Goal: Contribute content: Contribute content

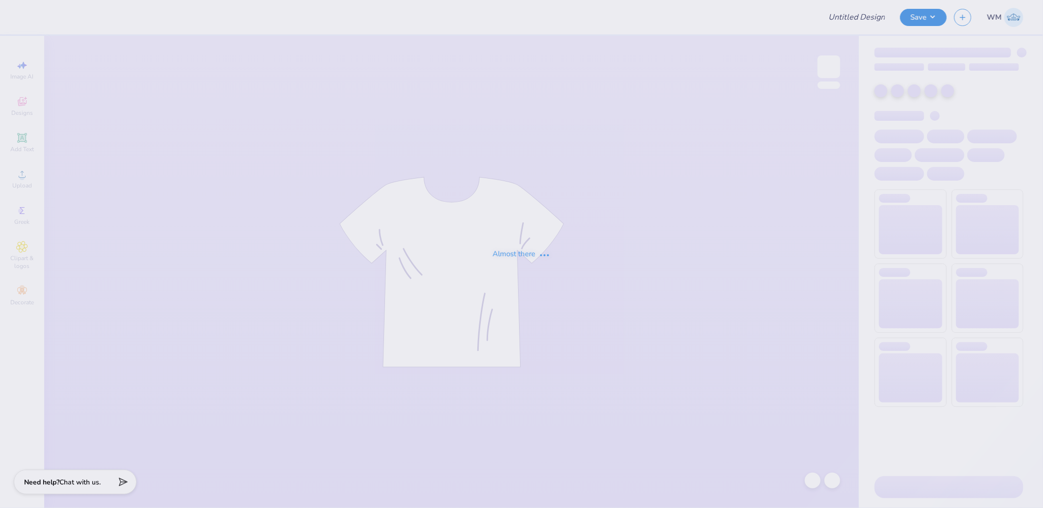
type input "eagles x phi sig"
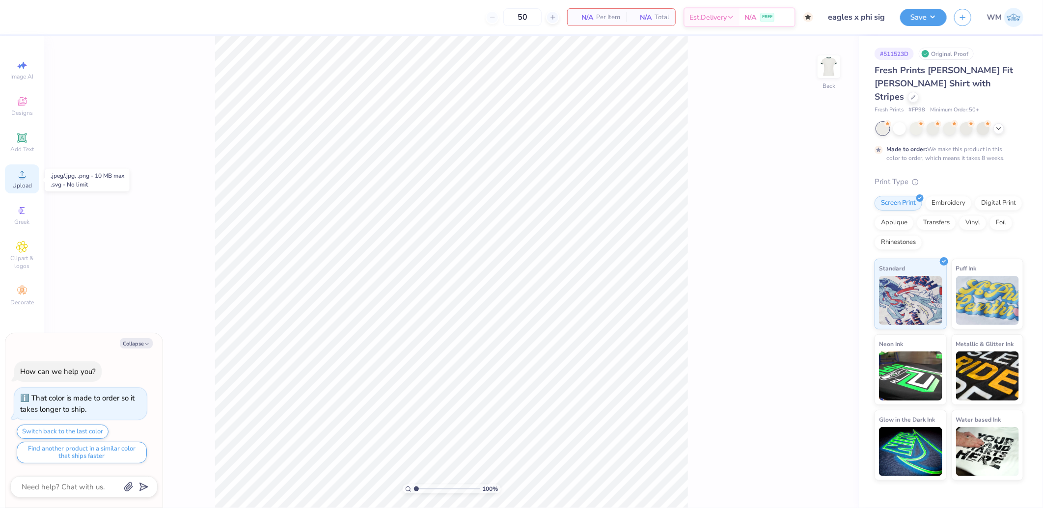
click at [16, 175] on icon at bounding box center [22, 174] width 12 height 12
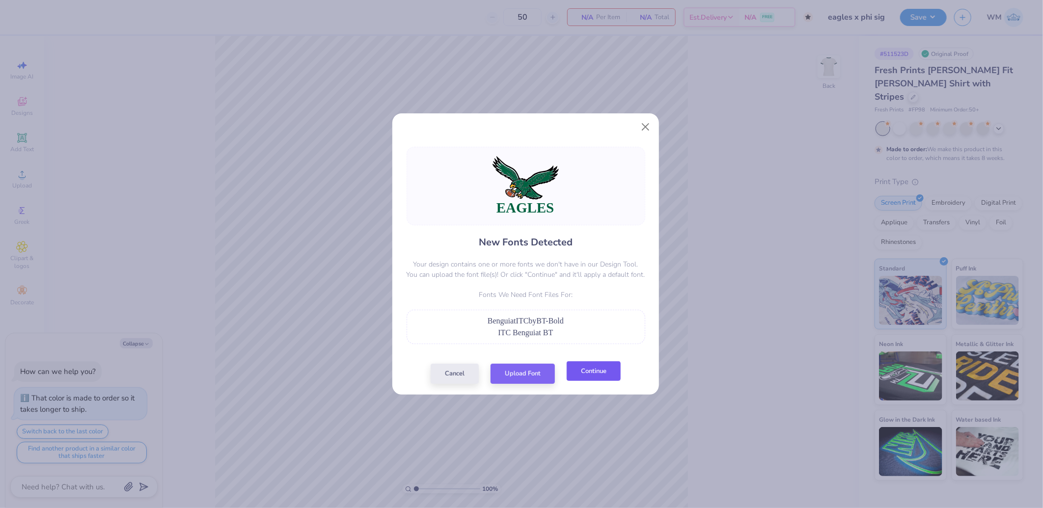
click at [596, 374] on button "Continue" at bounding box center [594, 371] width 54 height 20
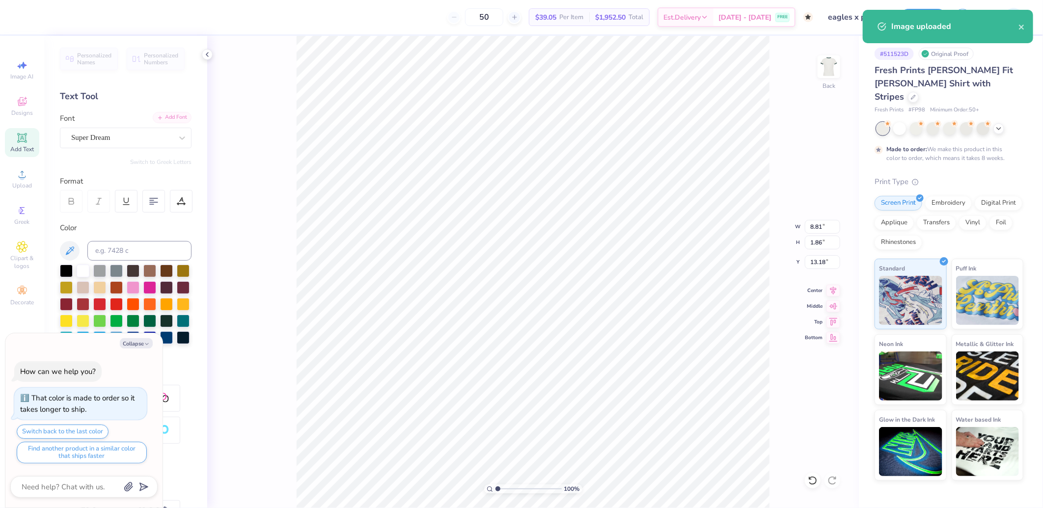
click at [168, 114] on div "Add Font" at bounding box center [172, 117] width 39 height 11
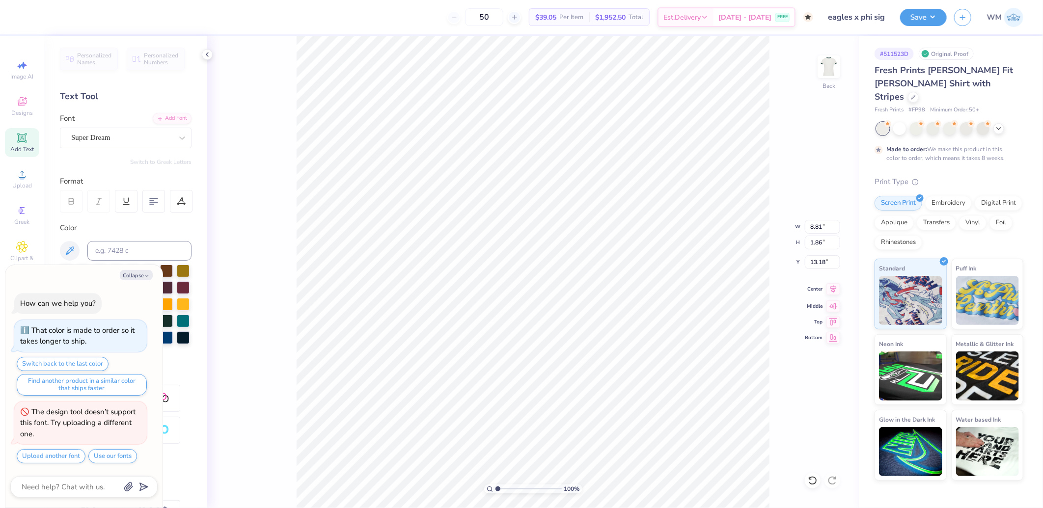
click at [835, 291] on icon at bounding box center [834, 289] width 14 height 12
click at [164, 117] on div "Add Font" at bounding box center [172, 117] width 39 height 11
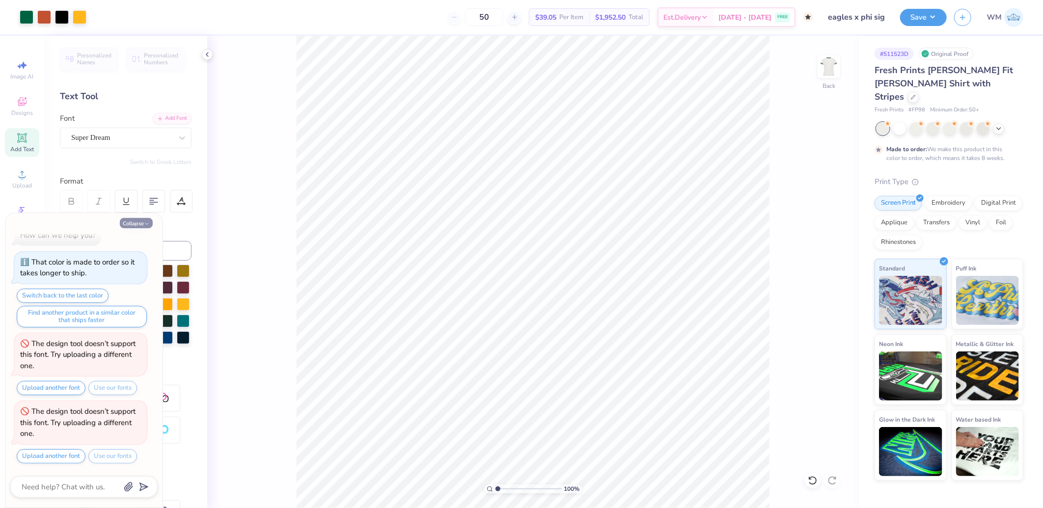
click at [135, 222] on button "Collapse" at bounding box center [136, 223] width 33 height 10
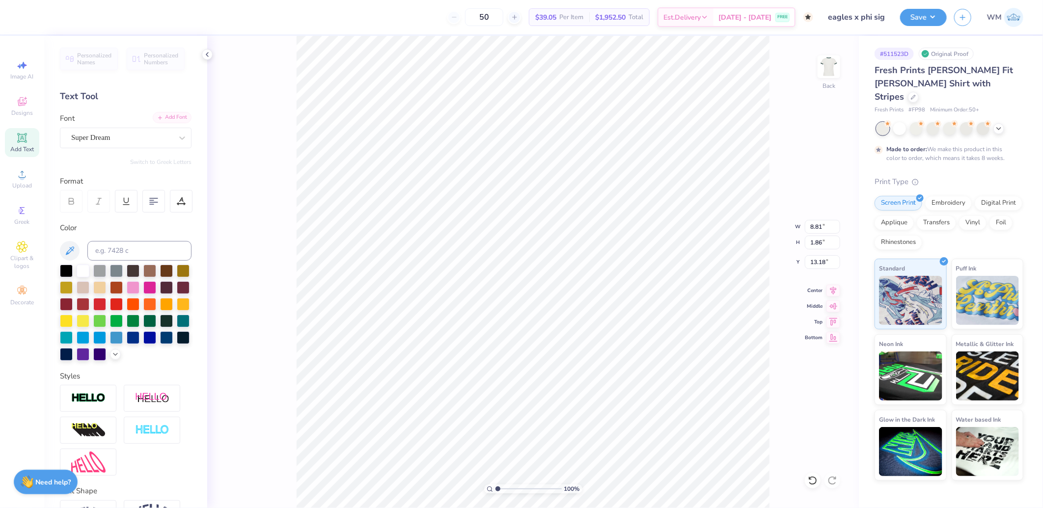
click at [171, 116] on div "Add Font" at bounding box center [172, 117] width 39 height 11
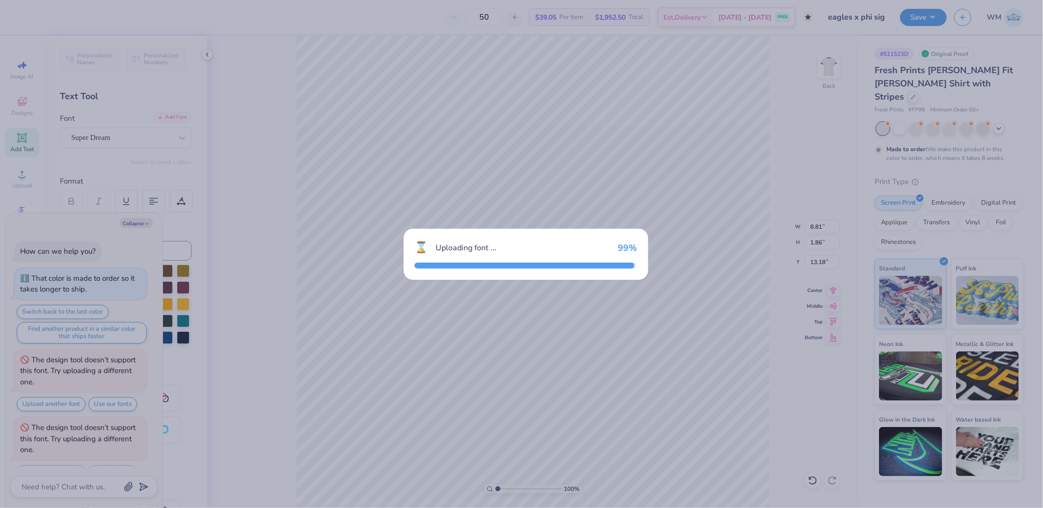
scroll to position [84, 0]
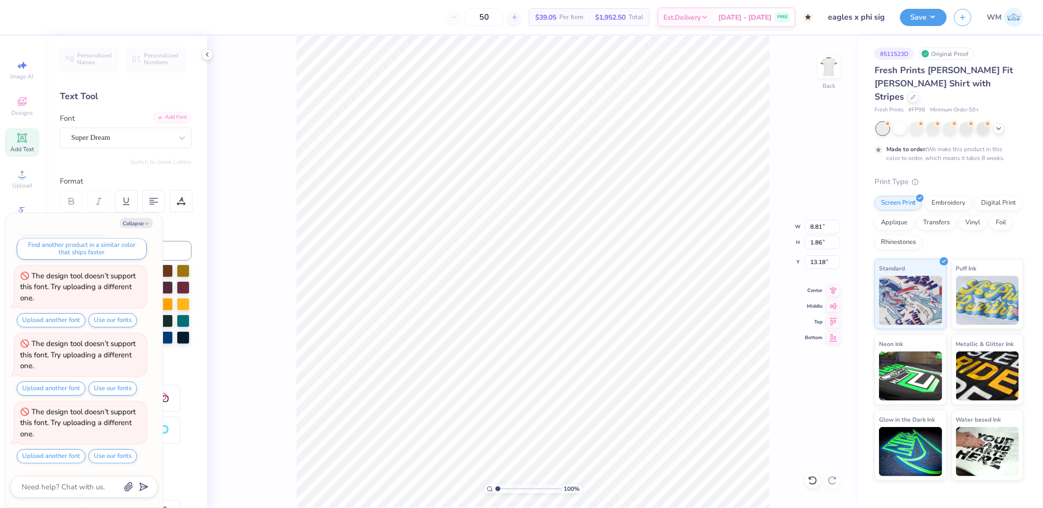
click at [172, 115] on div "Add Font" at bounding box center [172, 117] width 39 height 11
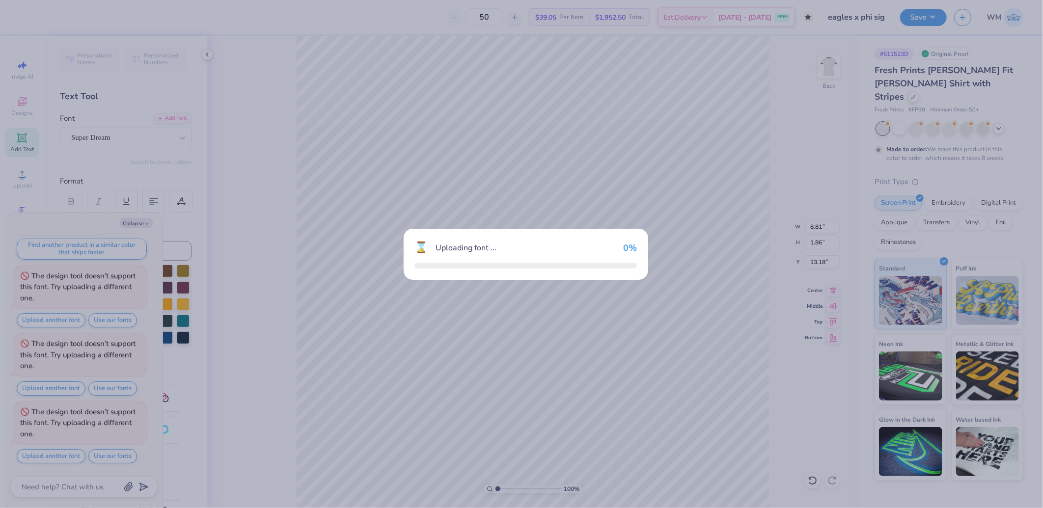
type textarea "x"
type input "10.19"
type input "1.76"
type input "13.42"
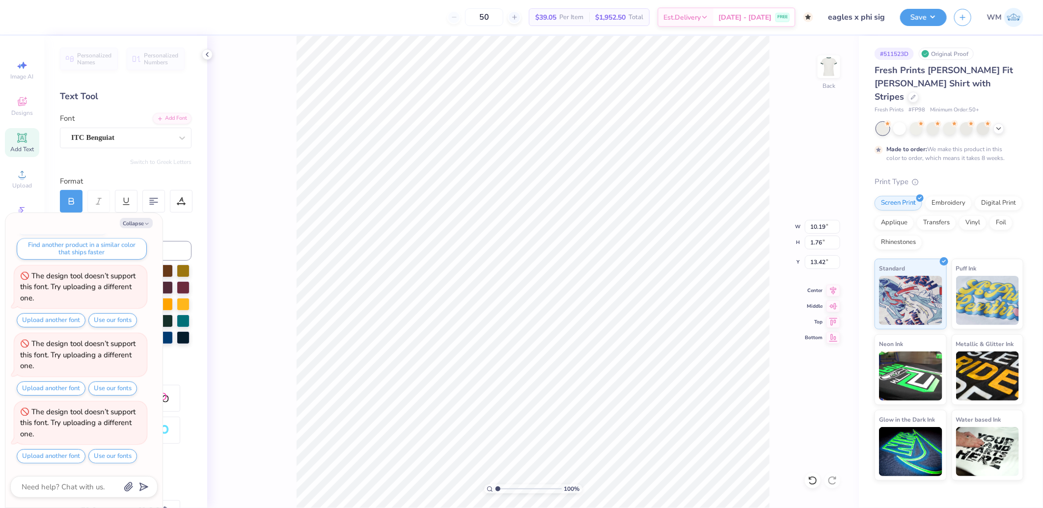
click at [142, 223] on button "Collapse" at bounding box center [136, 223] width 33 height 10
type textarea "x"
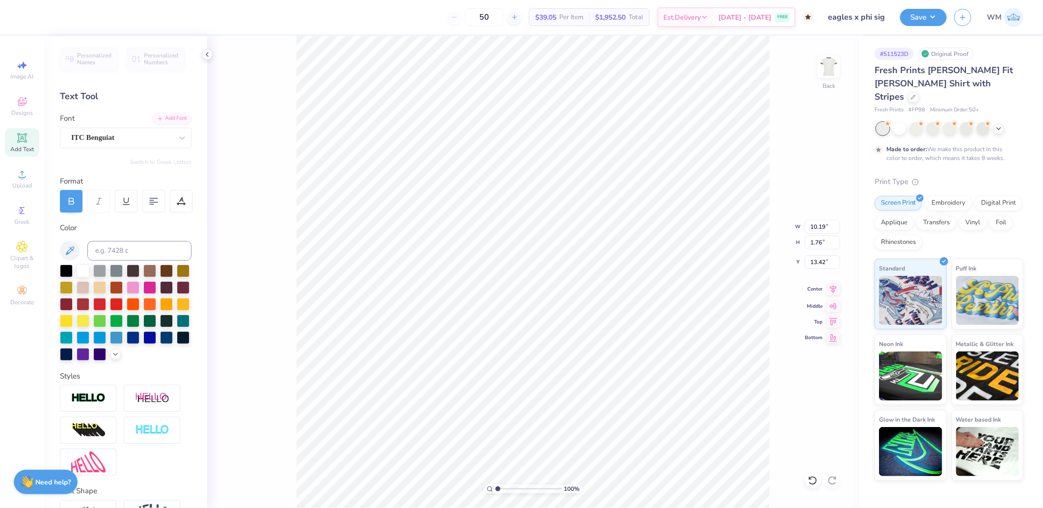
click at [835, 286] on icon at bounding box center [834, 289] width 14 height 12
click at [831, 293] on icon at bounding box center [834, 289] width 14 height 12
click at [822, 224] on input "11.75" at bounding box center [822, 227] width 35 height 14
type input "6.00"
type input "5.22"
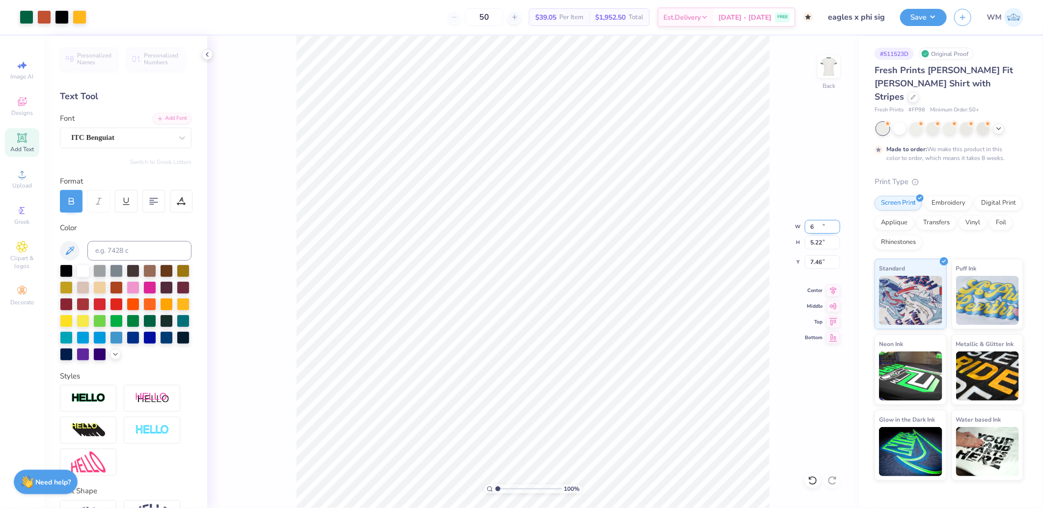
type input "7.46"
click at [829, 227] on input "6.00" at bounding box center [822, 227] width 35 height 14
type input "5.00"
type input "4.35"
type input "7.89"
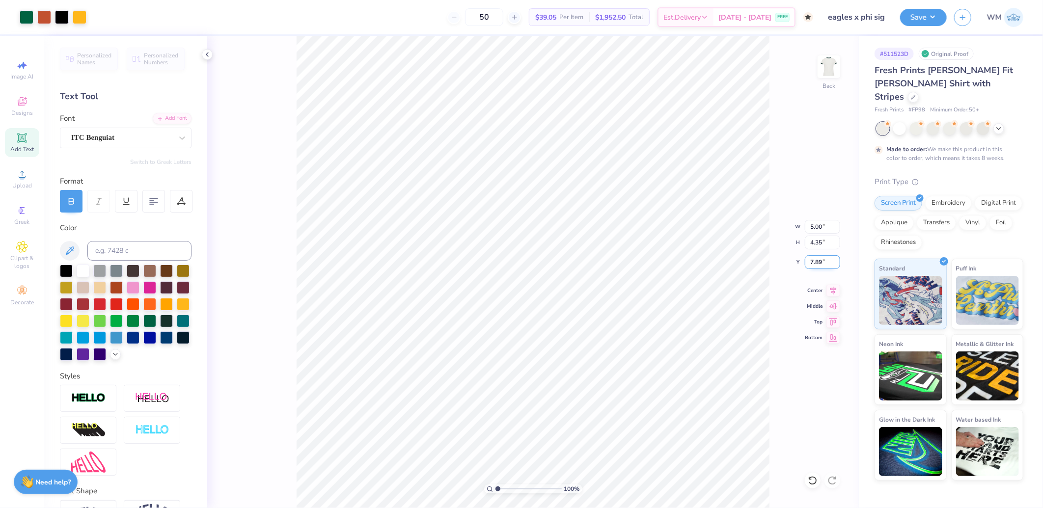
click at [826, 259] on input "7.89" at bounding box center [822, 262] width 35 height 14
type input "3.00"
click at [821, 264] on input "3.00" at bounding box center [822, 262] width 35 height 14
type input "2.00"
click at [940, 15] on button "Save" at bounding box center [923, 15] width 47 height 17
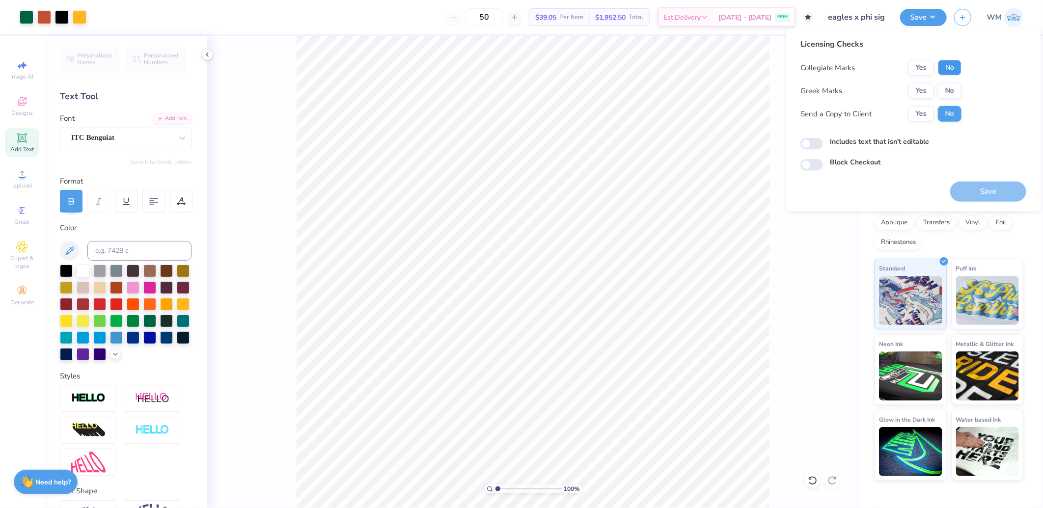
click at [951, 66] on button "No" at bounding box center [950, 68] width 24 height 16
click at [956, 90] on button "No" at bounding box center [950, 91] width 24 height 16
click at [979, 193] on button "Save" at bounding box center [988, 192] width 76 height 20
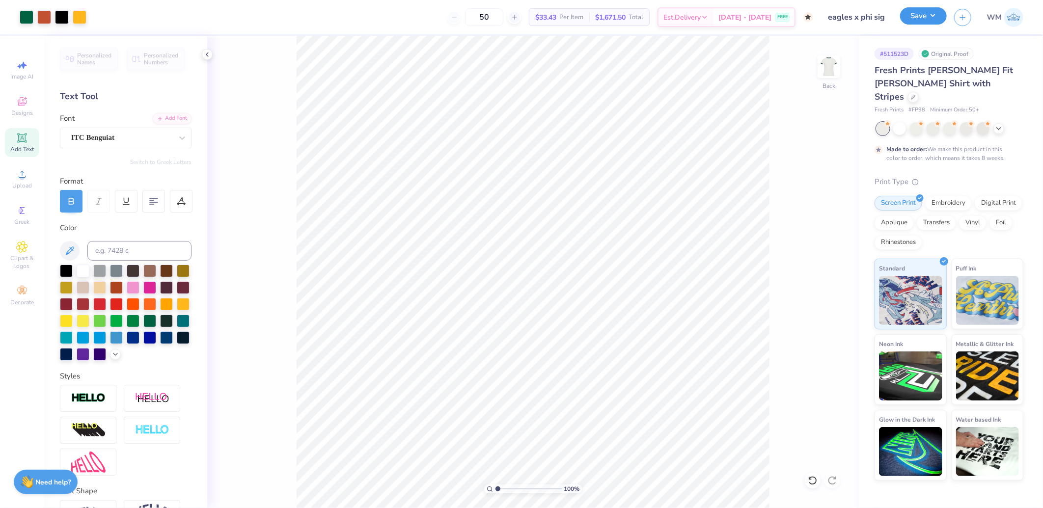
click at [935, 17] on button "Save" at bounding box center [923, 15] width 47 height 17
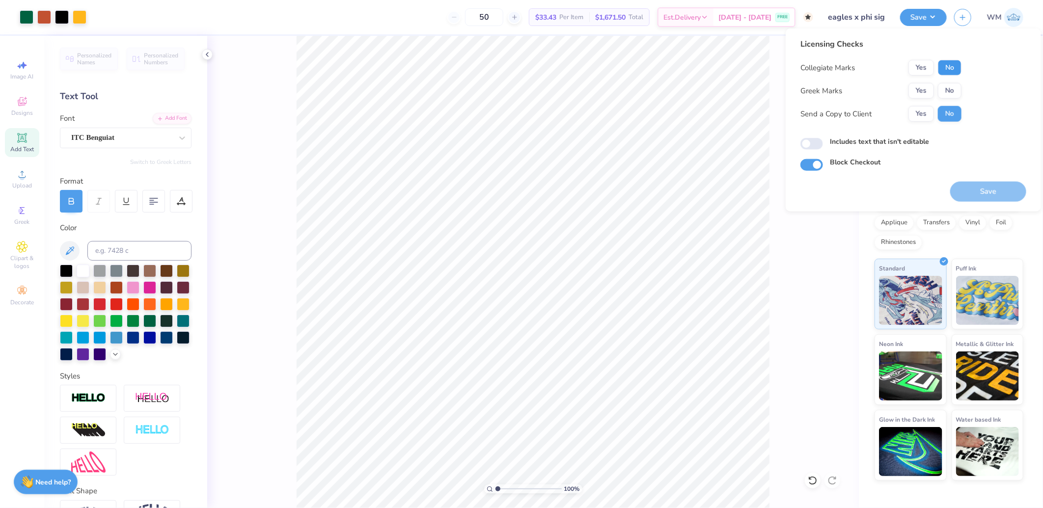
click at [951, 72] on button "No" at bounding box center [950, 68] width 24 height 16
click at [950, 86] on button "No" at bounding box center [950, 91] width 24 height 16
click at [918, 119] on button "Yes" at bounding box center [922, 114] width 26 height 16
click at [995, 195] on button "Save" at bounding box center [988, 192] width 76 height 20
